Goal: Obtain resource: Download file/media

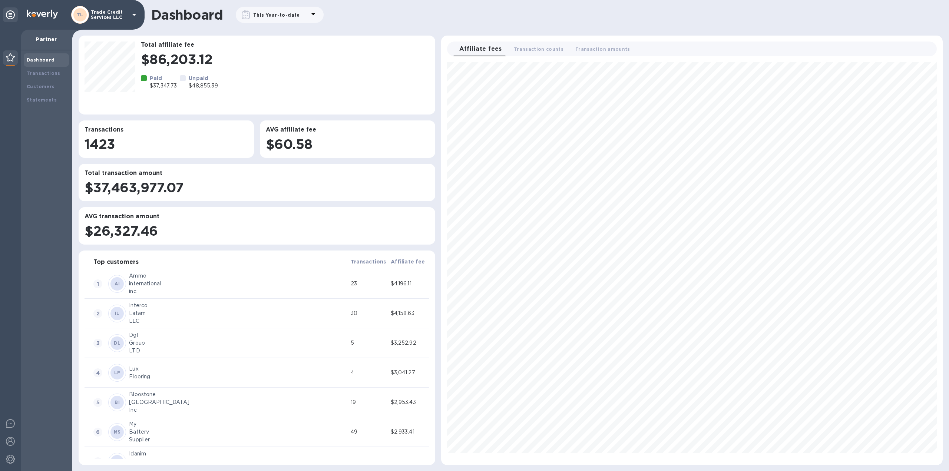
scroll to position [397, 495]
click at [50, 74] on b "Transactions" at bounding box center [44, 73] width 34 height 6
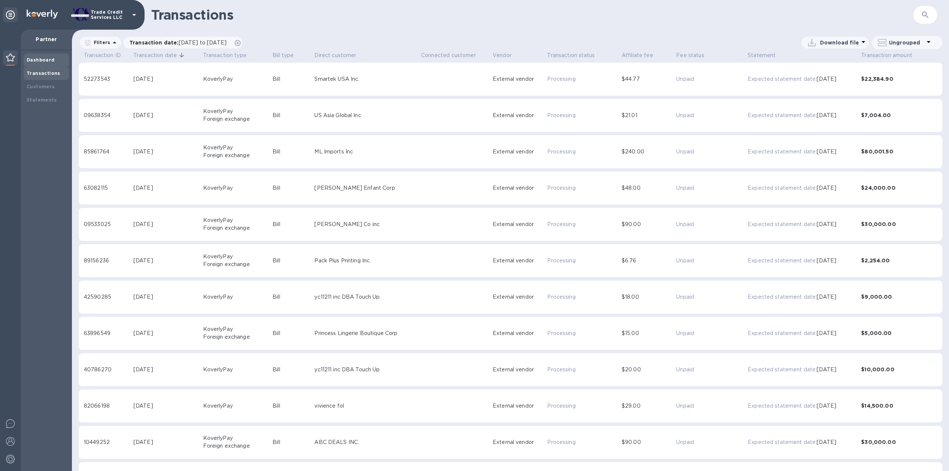
click at [44, 60] on b "Dashboard" at bounding box center [41, 60] width 28 height 6
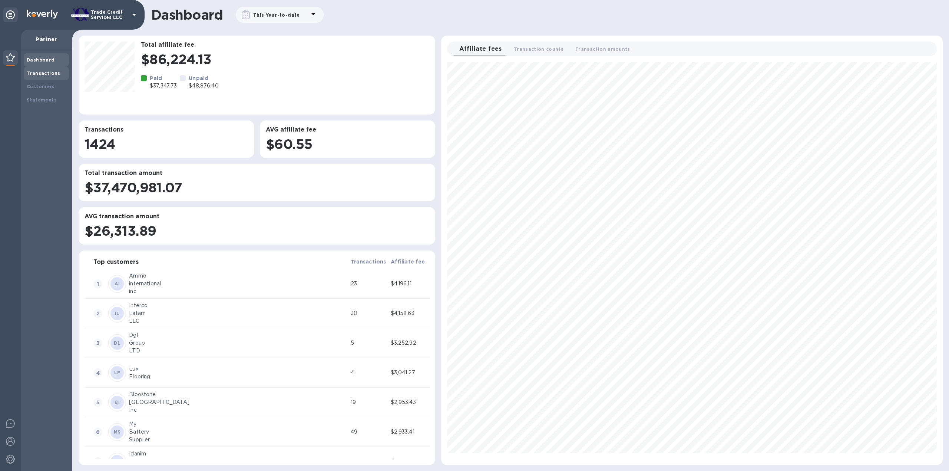
scroll to position [397, 495]
click at [42, 71] on b "Transactions" at bounding box center [44, 73] width 34 height 6
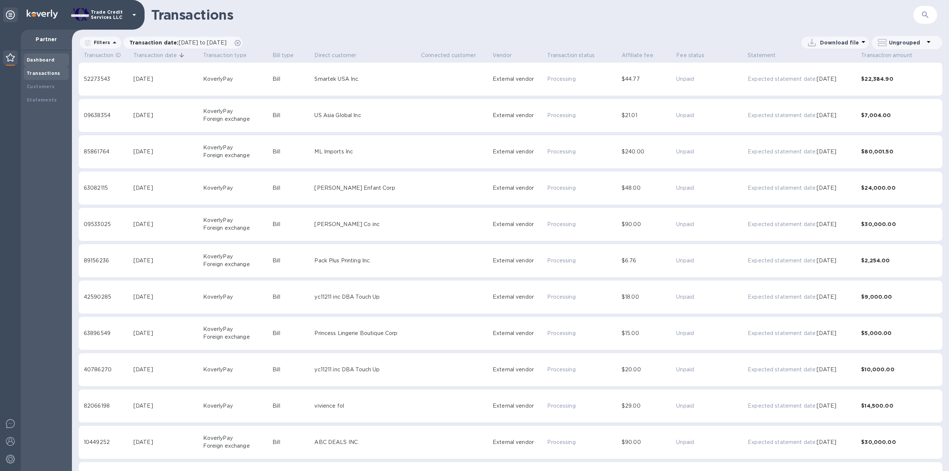
click at [43, 59] on b "Dashboard" at bounding box center [41, 60] width 28 height 6
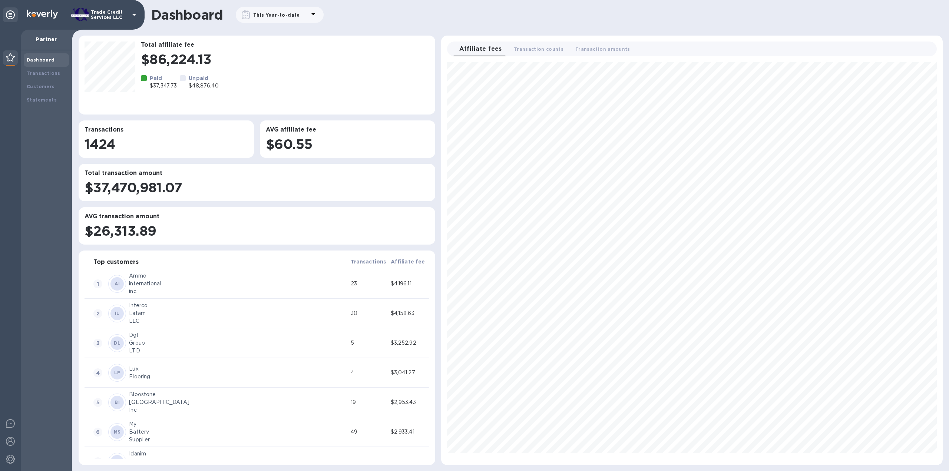
scroll to position [397, 495]
click at [59, 69] on div "Transactions" at bounding box center [46, 73] width 45 height 13
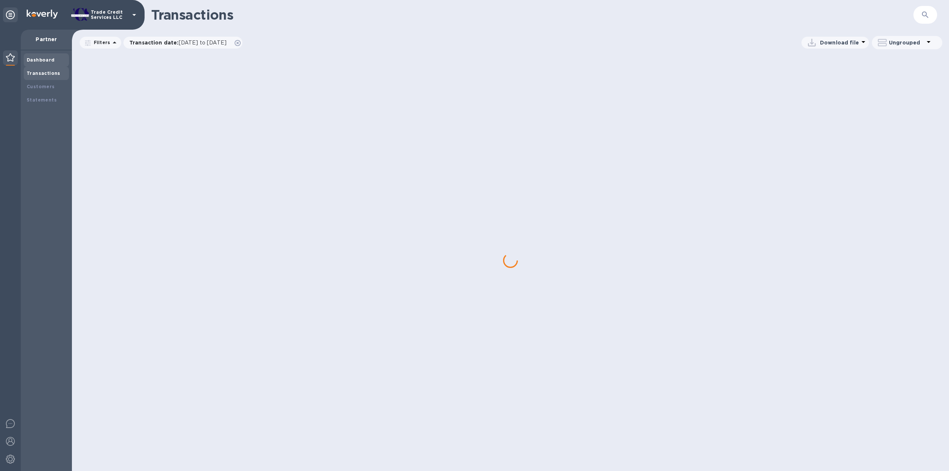
click at [52, 63] on div "Dashboard" at bounding box center [46, 59] width 39 height 7
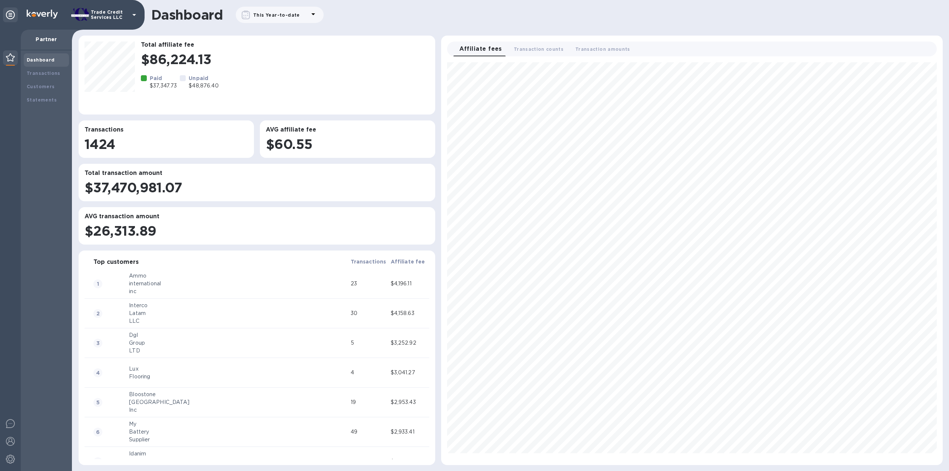
scroll to position [397, 495]
drag, startPoint x: 41, startPoint y: 99, endPoint x: 41, endPoint y: 89, distance: 9.3
click at [41, 93] on div "Dashboard Transactions Customers Statements" at bounding box center [46, 79] width 45 height 53
click at [33, 95] on div "Statements" at bounding box center [46, 99] width 45 height 13
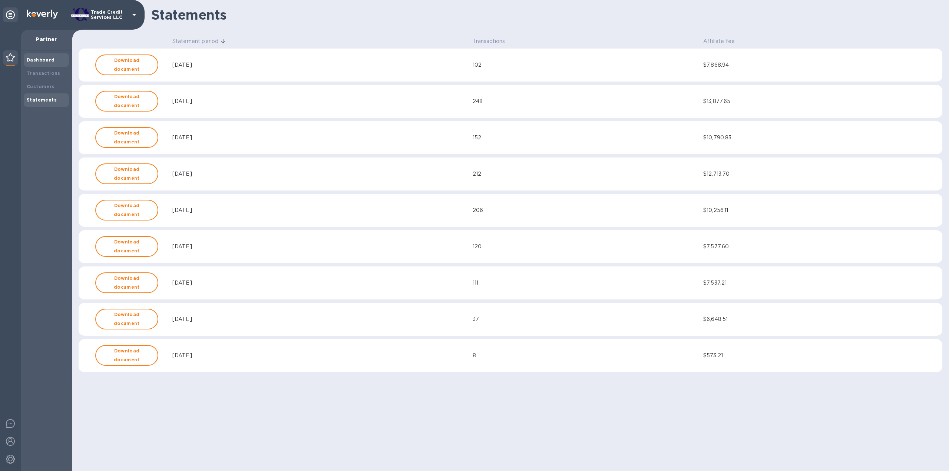
click at [42, 61] on b "Dashboard" at bounding box center [41, 60] width 28 height 6
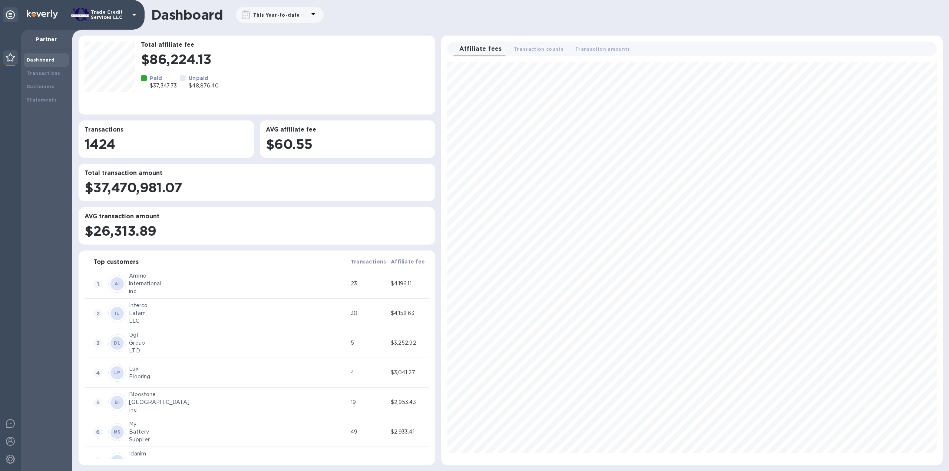
scroll to position [397, 495]
drag, startPoint x: 54, startPoint y: 76, endPoint x: 47, endPoint y: 54, distance: 23.0
click at [54, 75] on b "Transactions" at bounding box center [44, 73] width 34 height 6
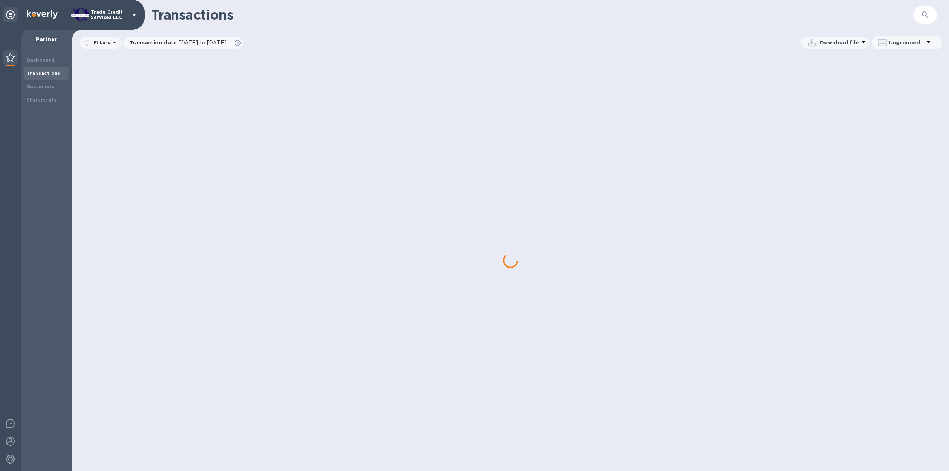
click at [47, 52] on div "Dashboard Transactions Customers Statements" at bounding box center [46, 260] width 51 height 421
click at [44, 57] on div "Dashboard" at bounding box center [46, 59] width 39 height 7
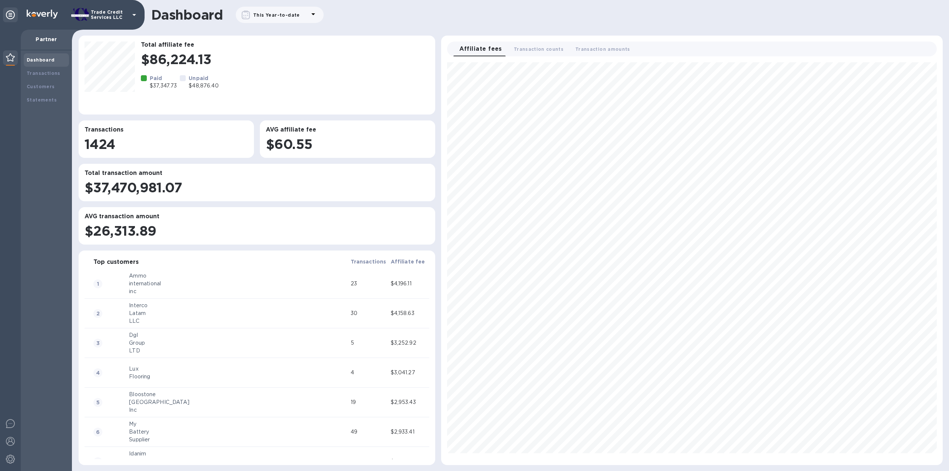
scroll to position [397, 495]
click at [47, 71] on b "Transactions" at bounding box center [44, 73] width 34 height 6
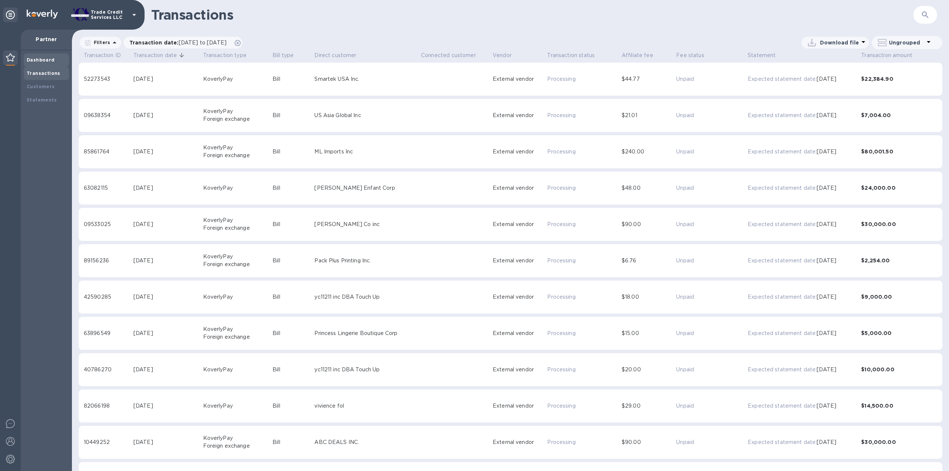
click at [45, 60] on b "Dashboard" at bounding box center [41, 60] width 28 height 6
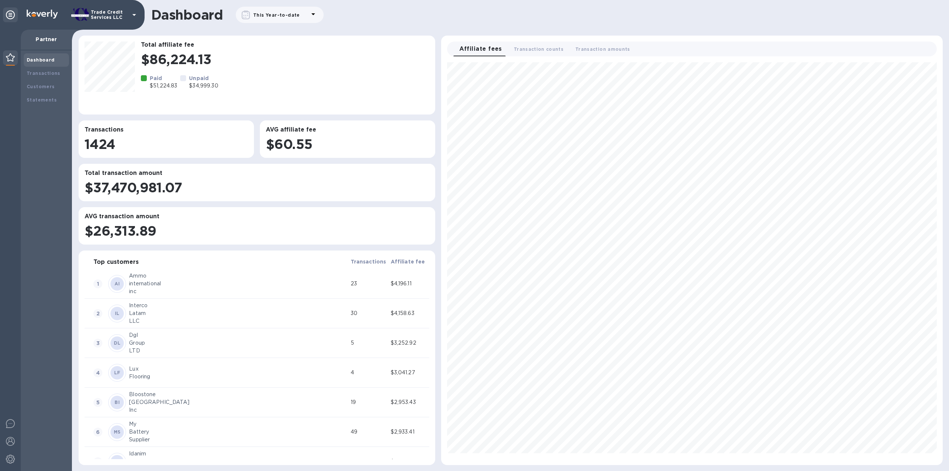
scroll to position [397, 495]
click at [53, 103] on div "Statements" at bounding box center [46, 99] width 39 height 7
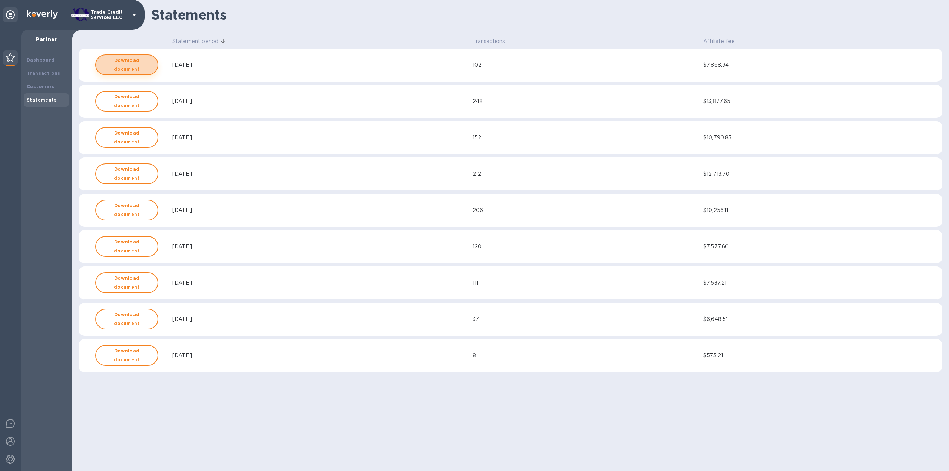
click at [144, 63] on b "Download document" at bounding box center [127, 65] width 50 height 18
click at [134, 66] on b "Download document" at bounding box center [127, 65] width 50 height 18
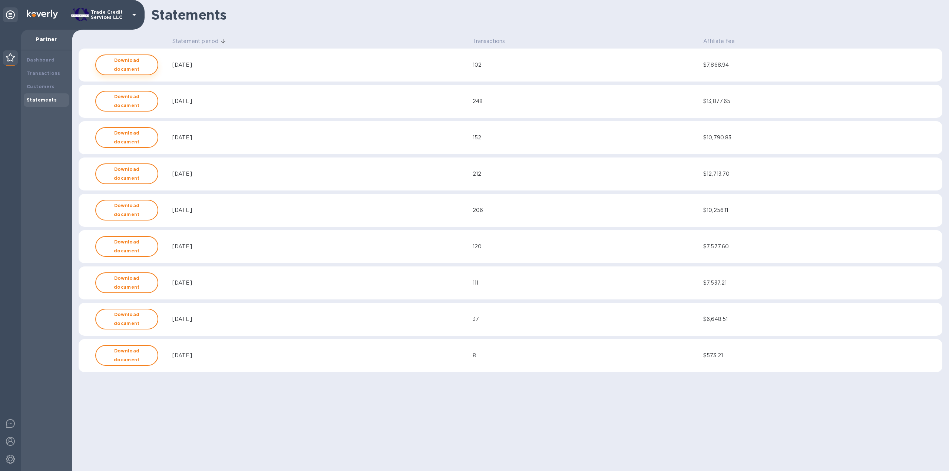
click at [134, 66] on b "Download document" at bounding box center [127, 65] width 50 height 18
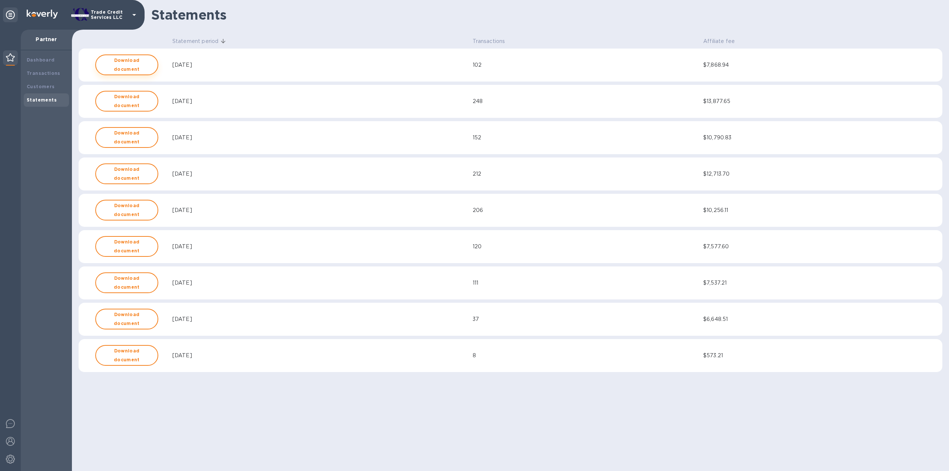
click at [134, 66] on b "Download document" at bounding box center [127, 65] width 50 height 18
click at [878, 61] on div "$7,868.94" at bounding box center [814, 65] width 222 height 8
click at [215, 71] on td "Aug, 2025" at bounding box center [321, 65] width 300 height 33
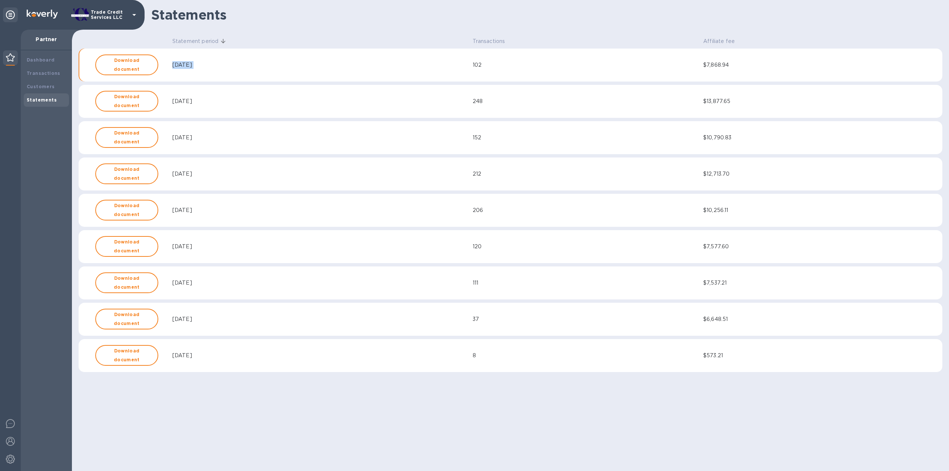
click at [215, 71] on td "Aug, 2025" at bounding box center [321, 65] width 300 height 33
click at [138, 109] on td "Download document" at bounding box center [132, 101] width 77 height 33
click at [135, 102] on b "Download document" at bounding box center [127, 101] width 50 height 18
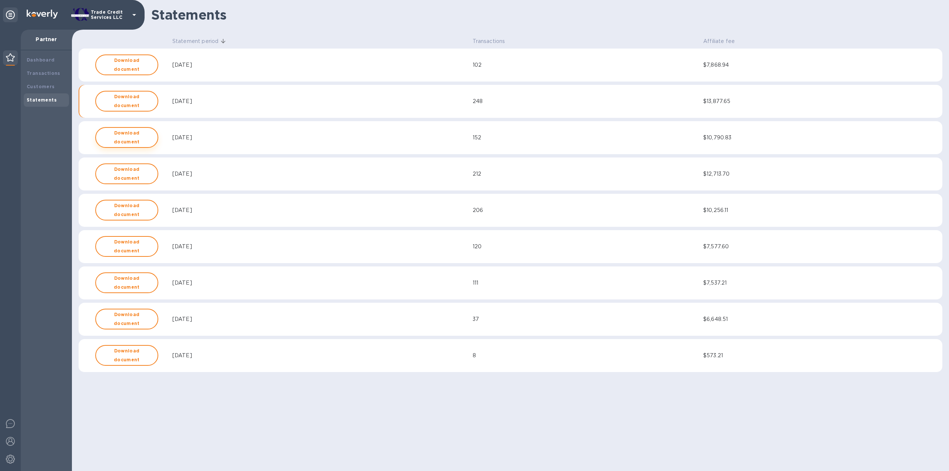
click at [131, 134] on b "Download document" at bounding box center [127, 138] width 50 height 18
click at [131, 135] on b "Download document" at bounding box center [127, 138] width 50 height 18
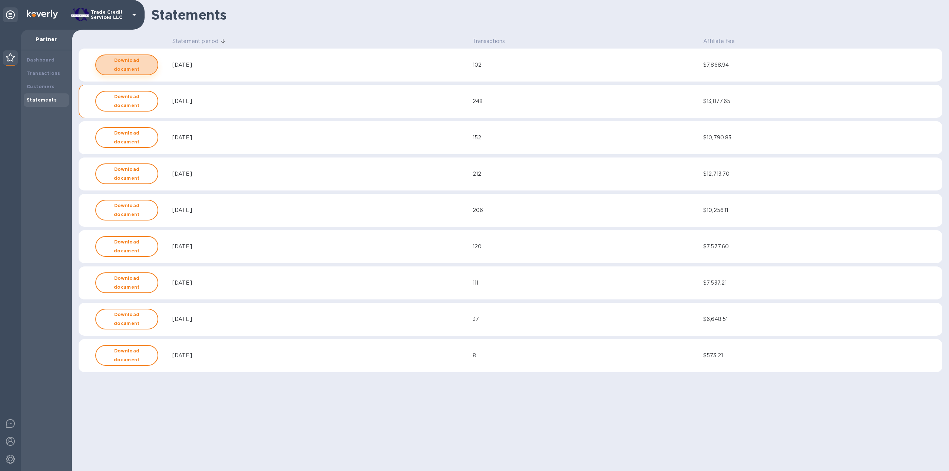
click at [129, 69] on b "Download document" at bounding box center [127, 65] width 50 height 18
click at [138, 62] on b "Download document" at bounding box center [127, 65] width 50 height 18
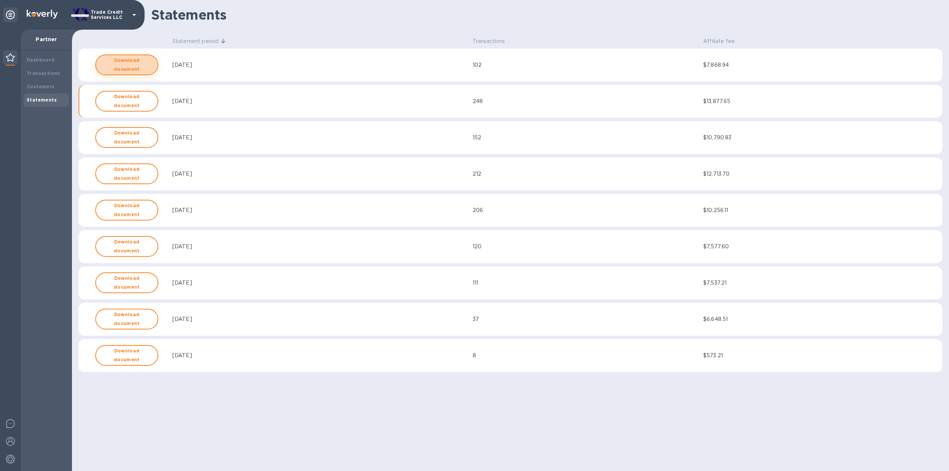
click at [138, 62] on b "Download document" at bounding box center [127, 65] width 50 height 18
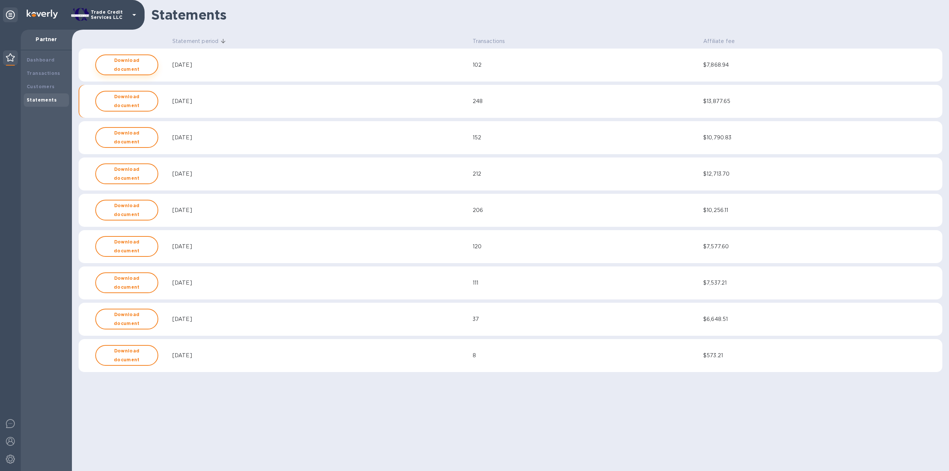
click at [138, 62] on b "Download document" at bounding box center [127, 65] width 50 height 18
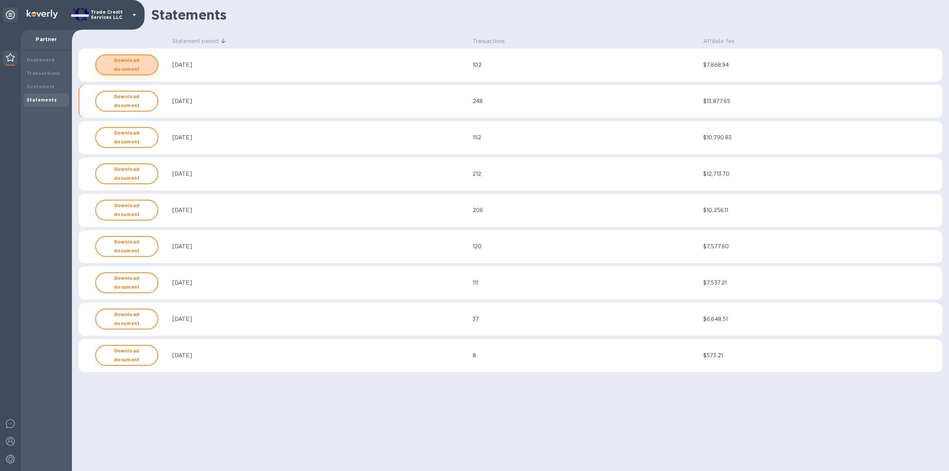
click at [138, 62] on b "Download document" at bounding box center [127, 65] width 50 height 18
click at [40, 54] on div "Dashboard" at bounding box center [46, 59] width 45 height 13
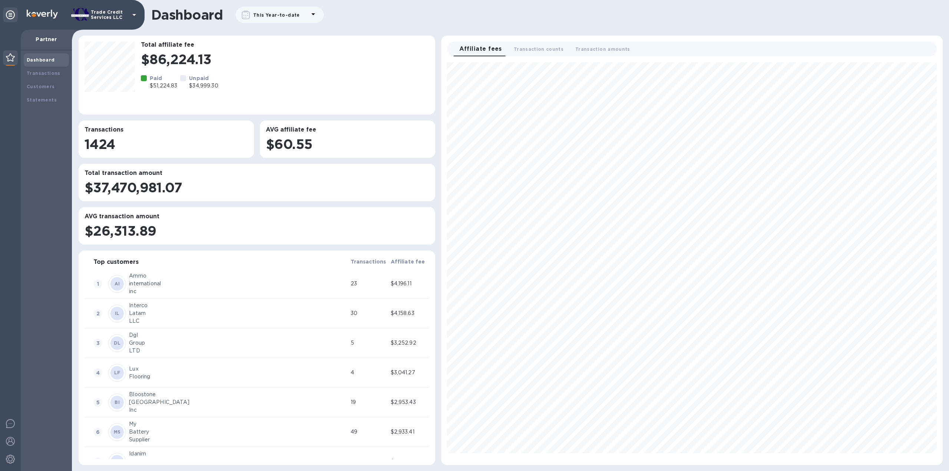
scroll to position [397, 495]
click at [49, 76] on b "Transactions" at bounding box center [44, 73] width 34 height 6
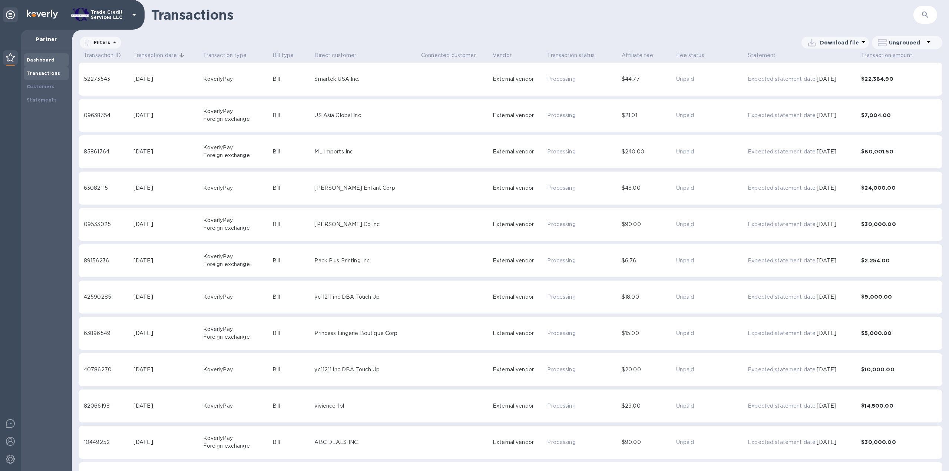
click at [45, 62] on b "Dashboard" at bounding box center [41, 60] width 28 height 6
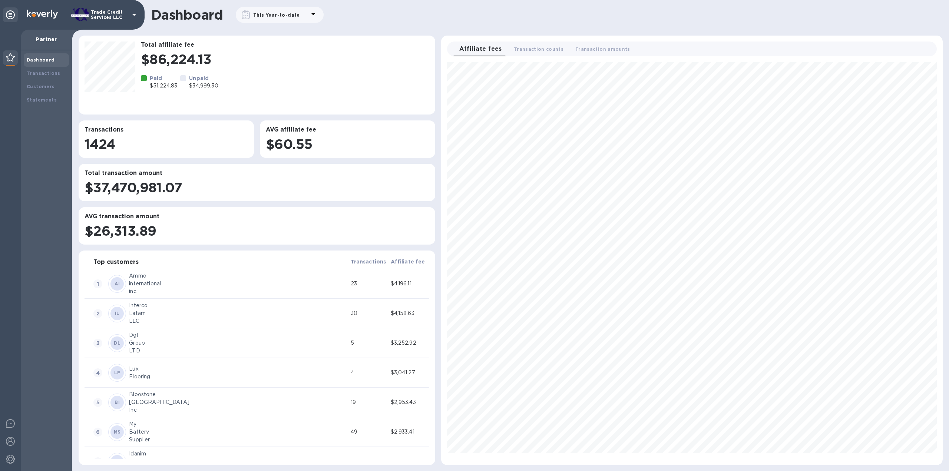
scroll to position [397, 495]
click at [46, 69] on div "Transactions" at bounding box center [46, 73] width 45 height 13
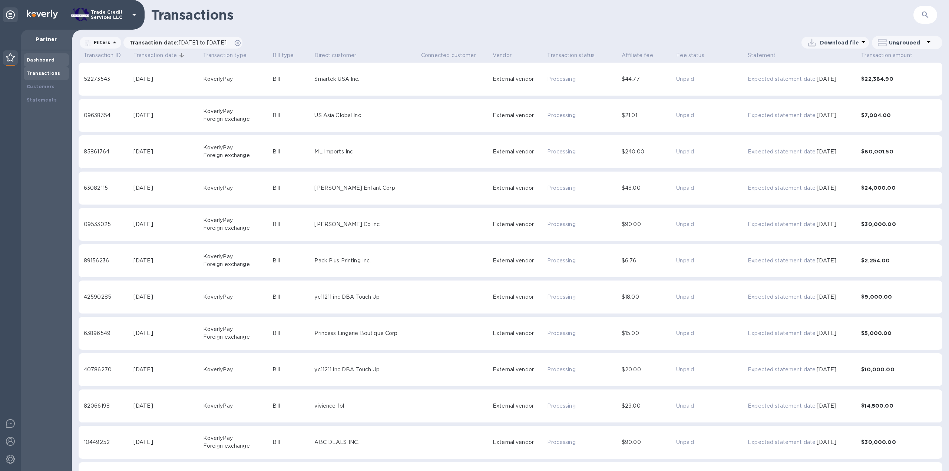
click at [44, 60] on b "Dashboard" at bounding box center [41, 60] width 28 height 6
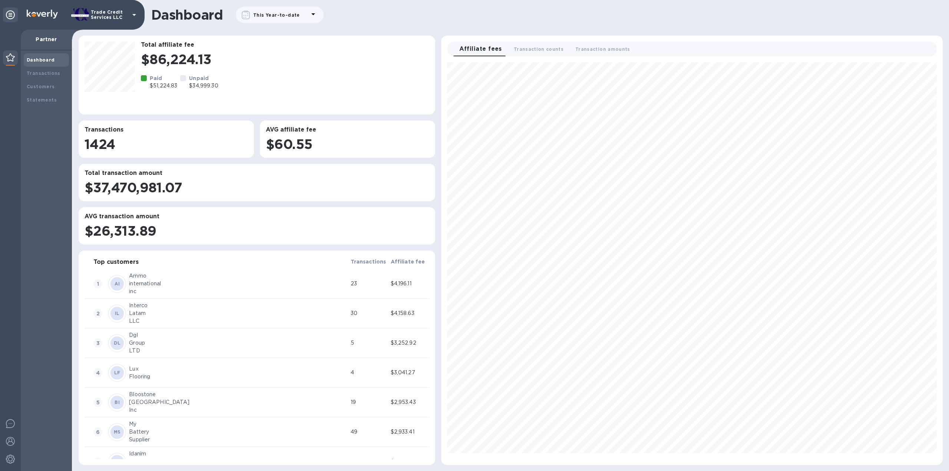
scroll to position [397, 495]
click at [28, 69] on div "Transactions" at bounding box center [46, 73] width 45 height 13
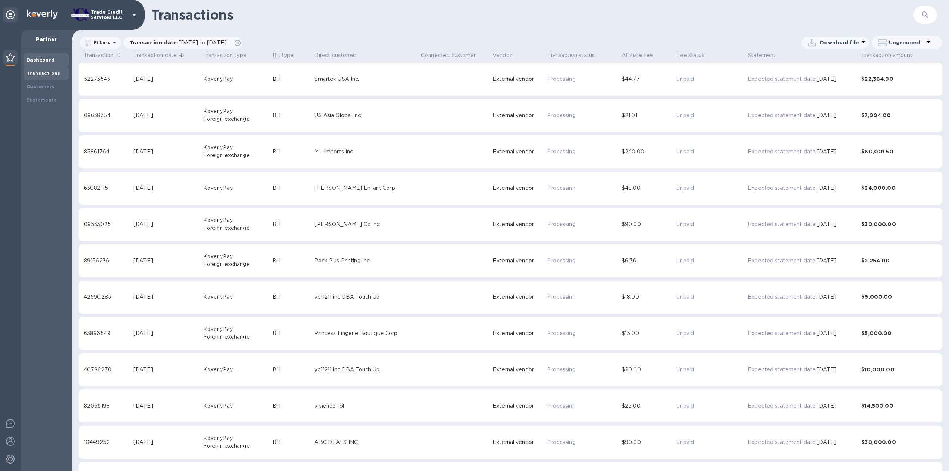
click at [32, 56] on div "Dashboard" at bounding box center [46, 59] width 45 height 13
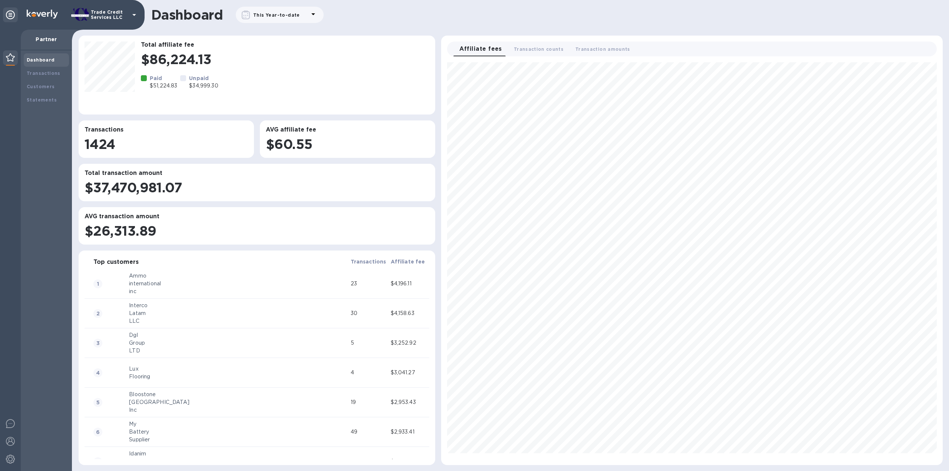
scroll to position [397, 495]
click at [42, 72] on b "Transactions" at bounding box center [44, 73] width 34 height 6
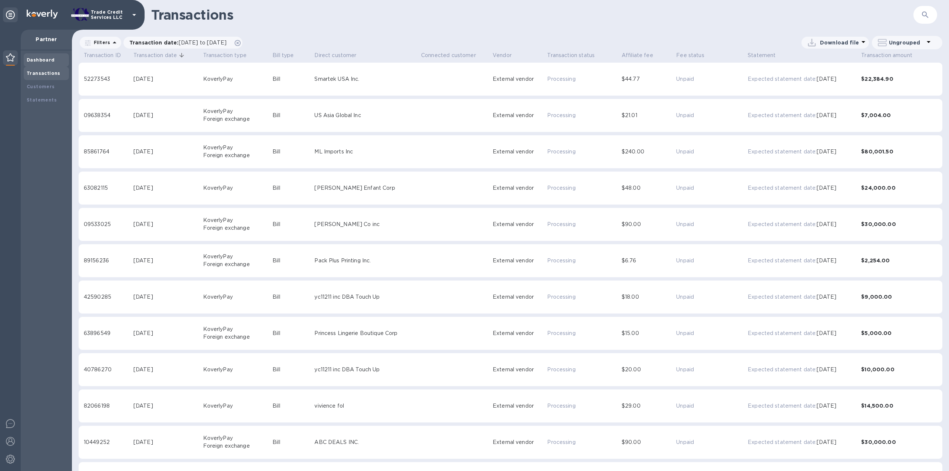
click at [38, 58] on b "Dashboard" at bounding box center [41, 60] width 28 height 6
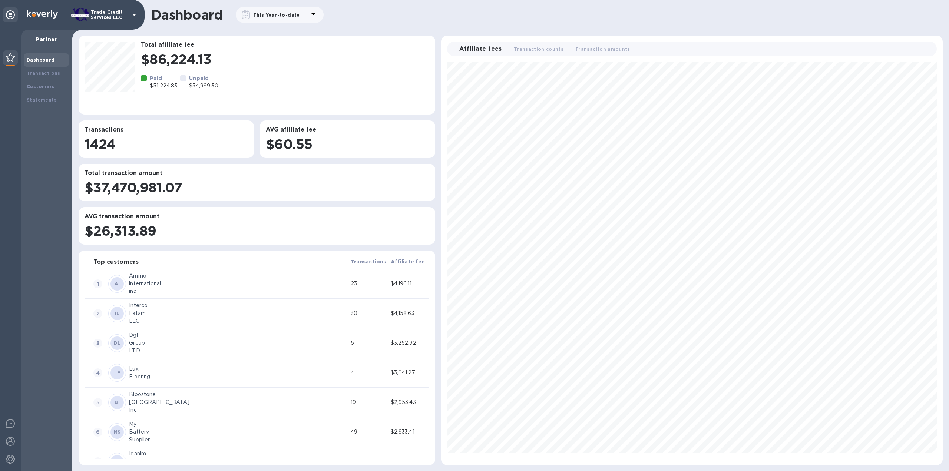
scroll to position [397, 495]
